Goal: Task Accomplishment & Management: Use online tool/utility

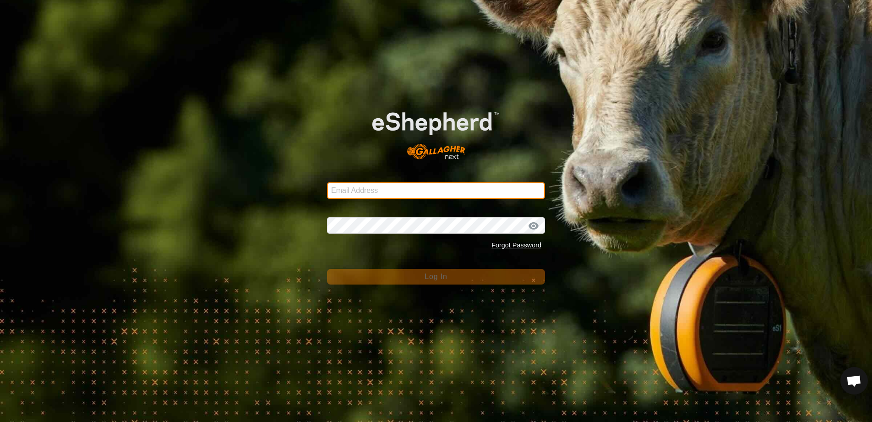
type input "[EMAIL_ADDRESS][DOMAIN_NAME]"
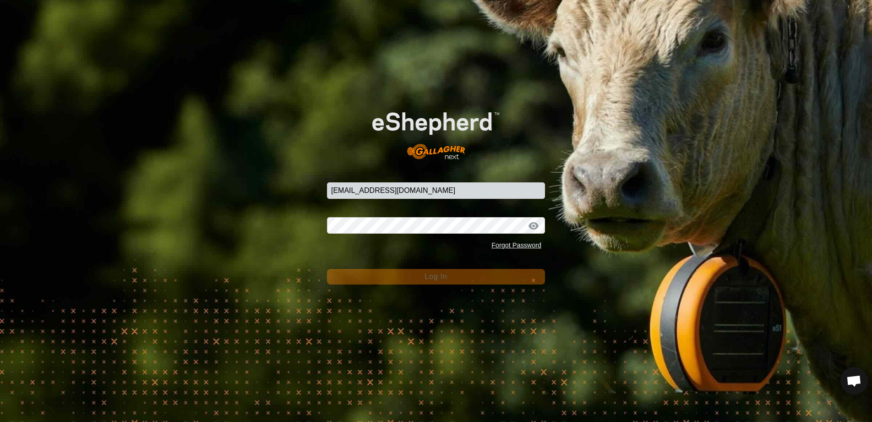
click at [455, 281] on button "Log In" at bounding box center [436, 277] width 218 height 16
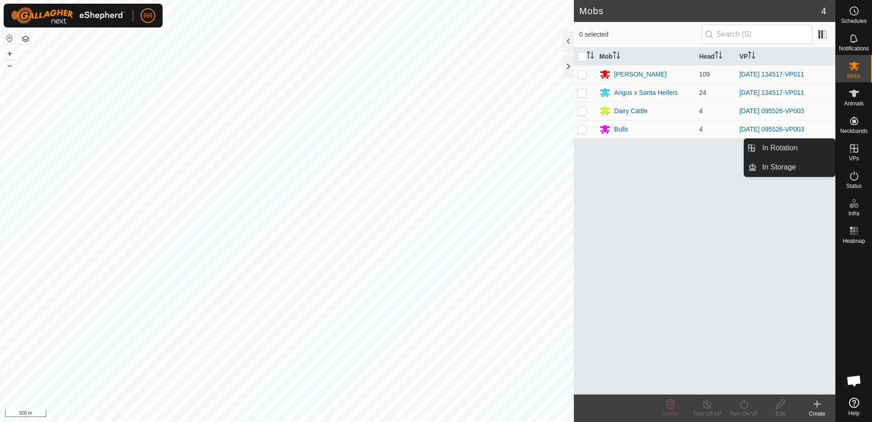
click at [850, 151] on icon at bounding box center [854, 148] width 11 height 11
click at [780, 148] on link "In Rotation" at bounding box center [796, 148] width 78 height 18
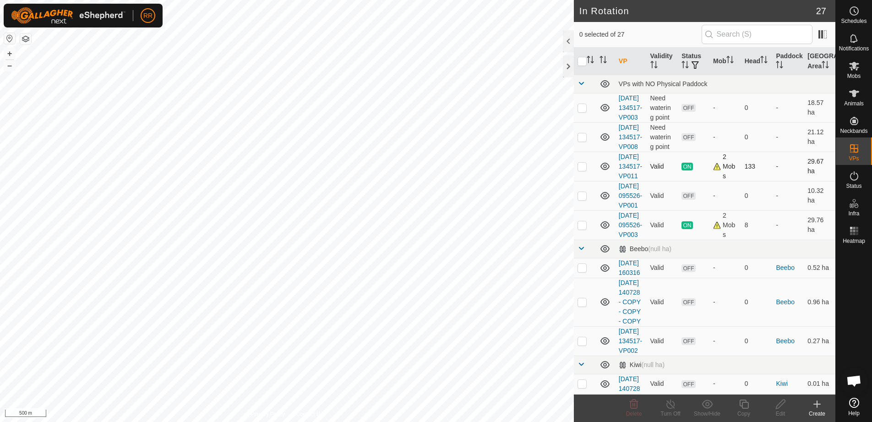
click at [578, 170] on p-tablecheckbox at bounding box center [582, 166] width 9 height 7
checkbox input "true"
click at [740, 406] on icon at bounding box center [743, 404] width 11 height 11
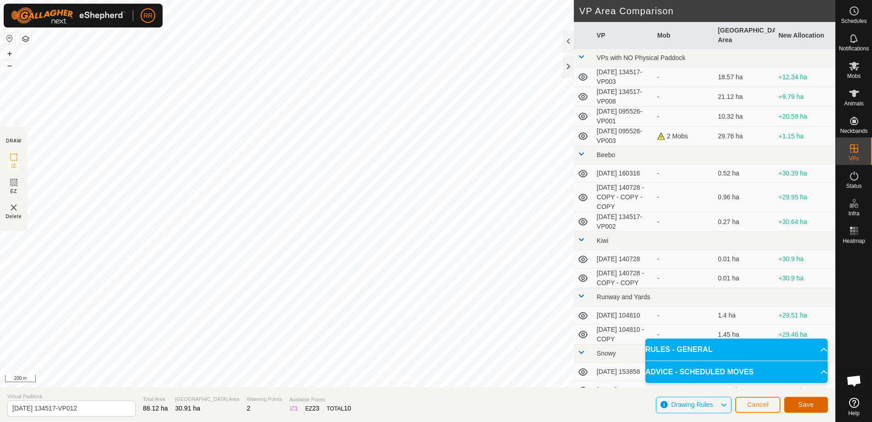
click at [812, 400] on button "Save" at bounding box center [806, 405] width 44 height 16
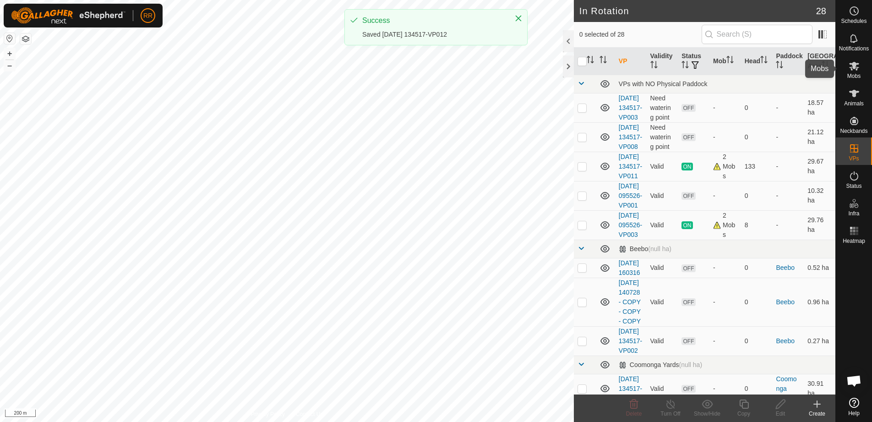
click at [855, 68] on icon at bounding box center [854, 66] width 10 height 9
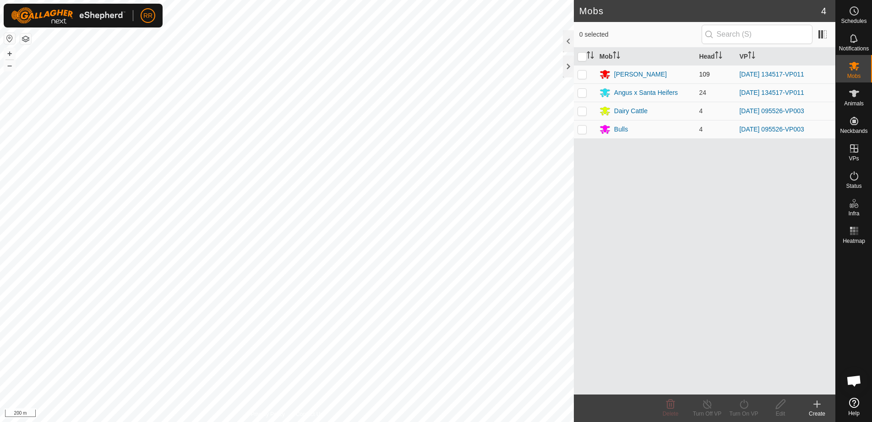
click at [581, 73] on p-checkbox at bounding box center [582, 74] width 9 height 7
checkbox input "true"
click at [583, 94] on p-checkbox at bounding box center [582, 92] width 9 height 7
checkbox input "true"
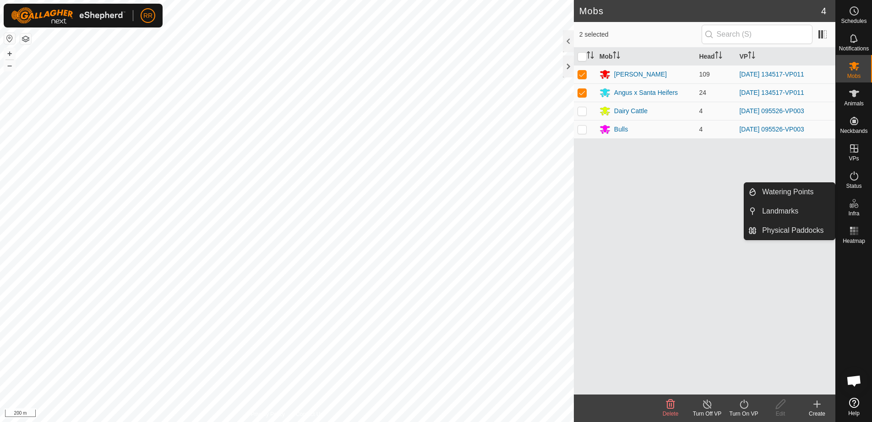
click at [750, 405] on turn-on-svg-icon at bounding box center [744, 404] width 37 height 11
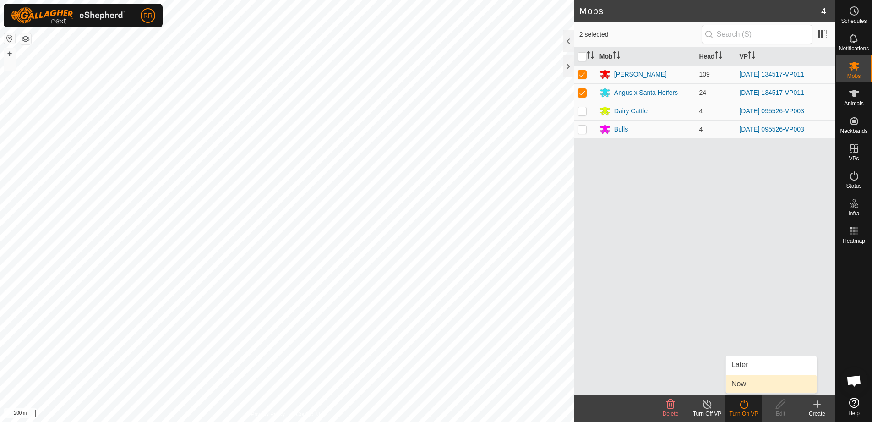
click at [738, 383] on link "Now" at bounding box center [771, 384] width 91 height 18
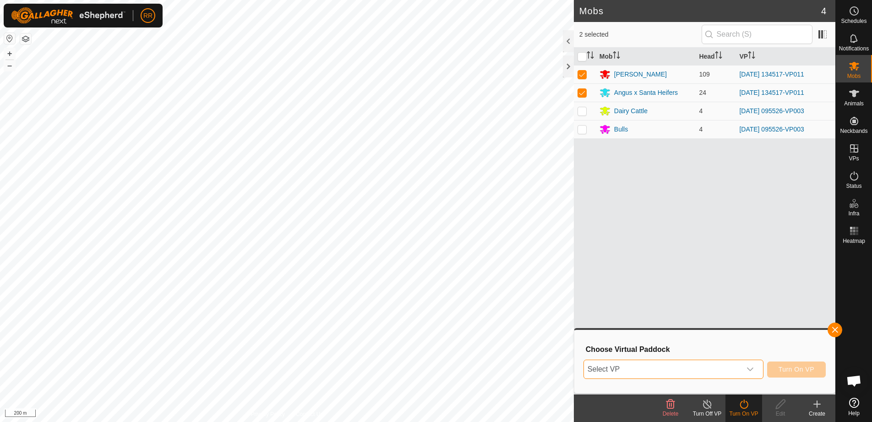
click at [644, 367] on span "Select VP" at bounding box center [662, 369] width 157 height 18
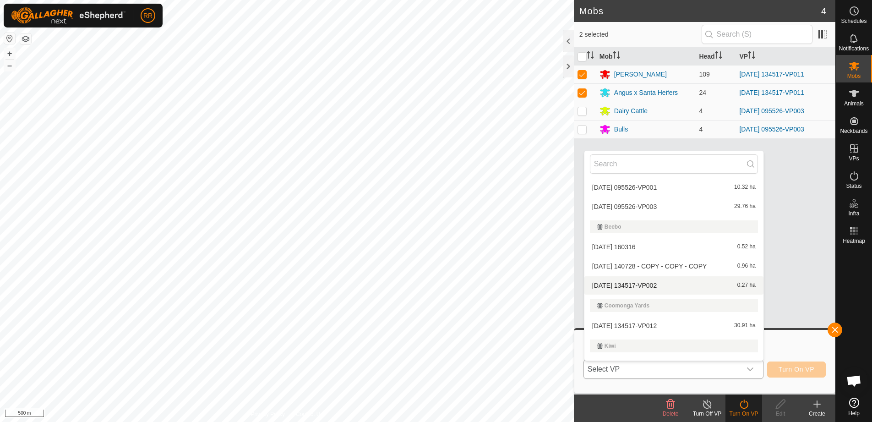
scroll to position [92, 0]
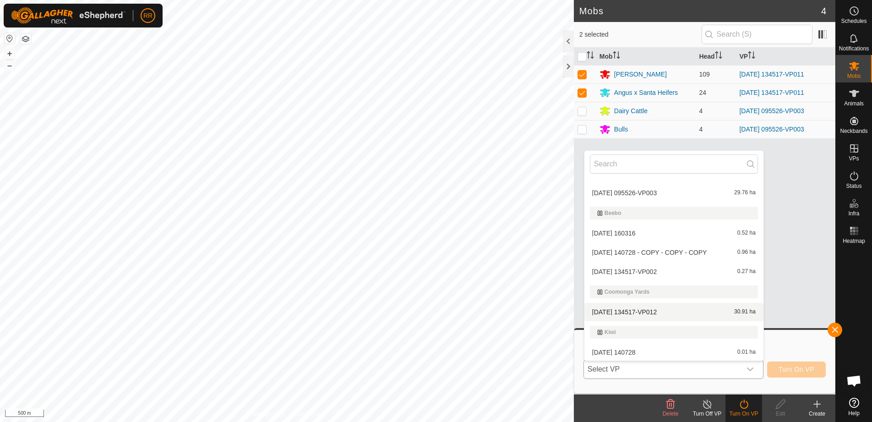
click at [593, 312] on li "[DATE] 134517-VP012 30.91 ha" at bounding box center [674, 312] width 179 height 18
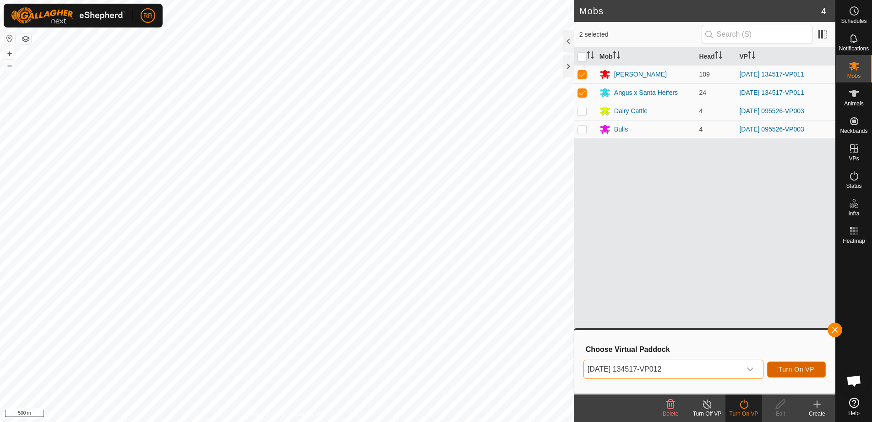
click at [776, 366] on button "Turn On VP" at bounding box center [796, 369] width 59 height 16
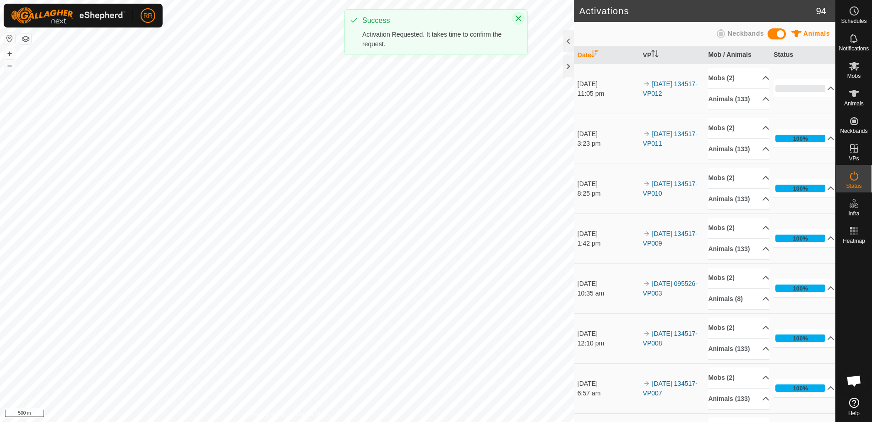
click at [513, 19] on button "Close" at bounding box center [518, 18] width 13 height 13
